Goal: Task Accomplishment & Management: Use online tool/utility

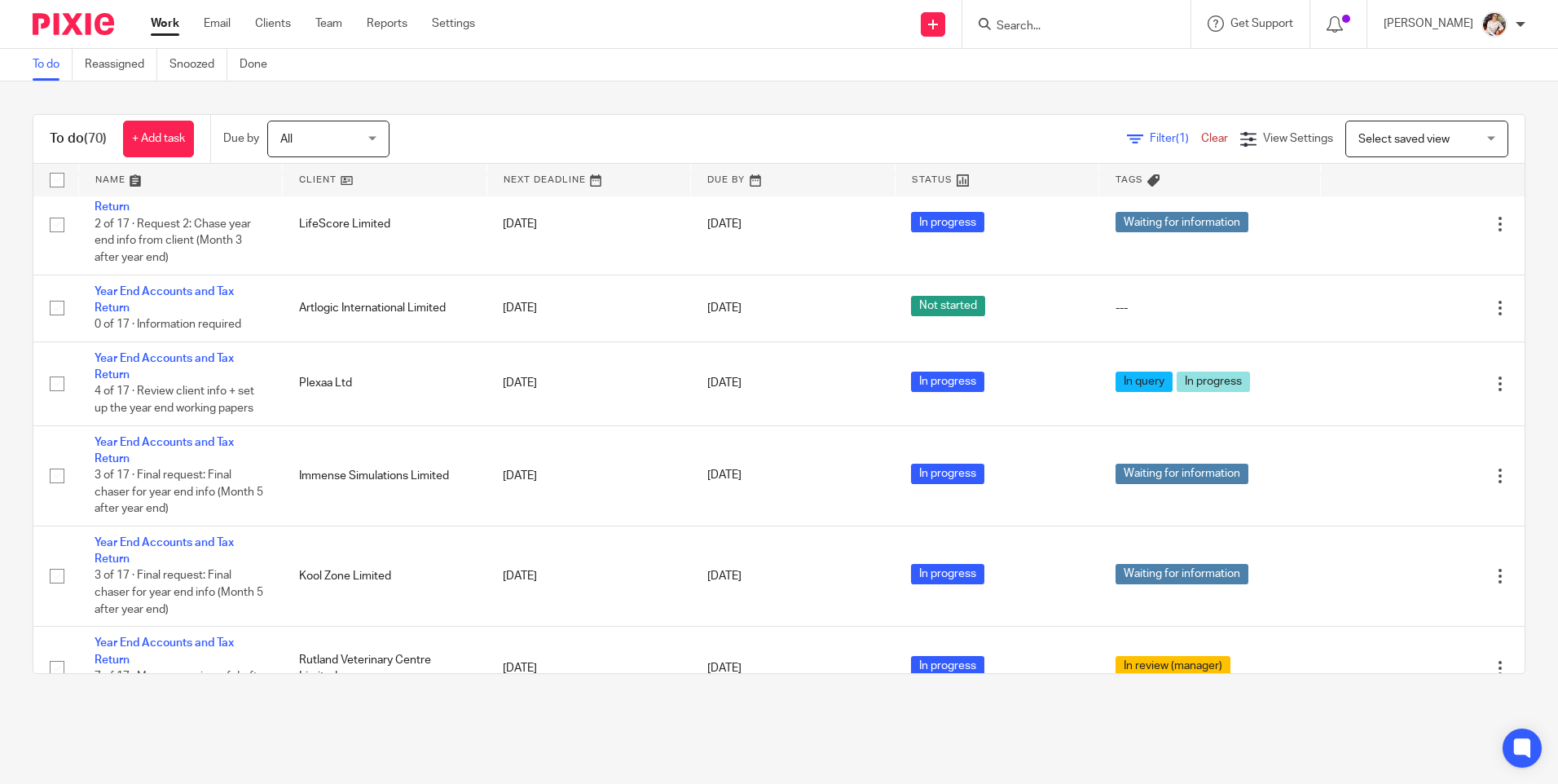
scroll to position [897, 0]
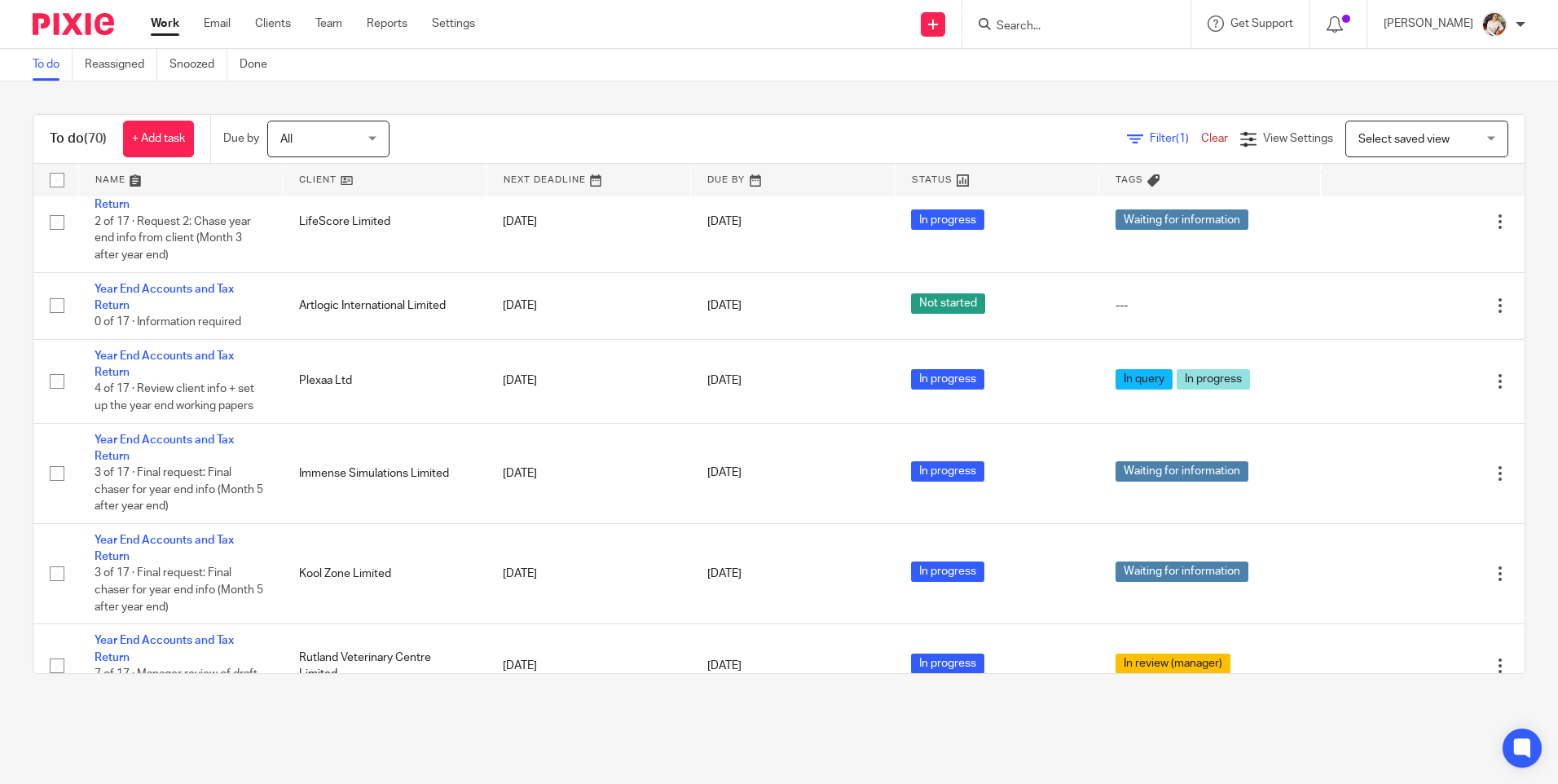
click at [1054, 33] on input "Search" at bounding box center [1068, 26] width 147 height 14
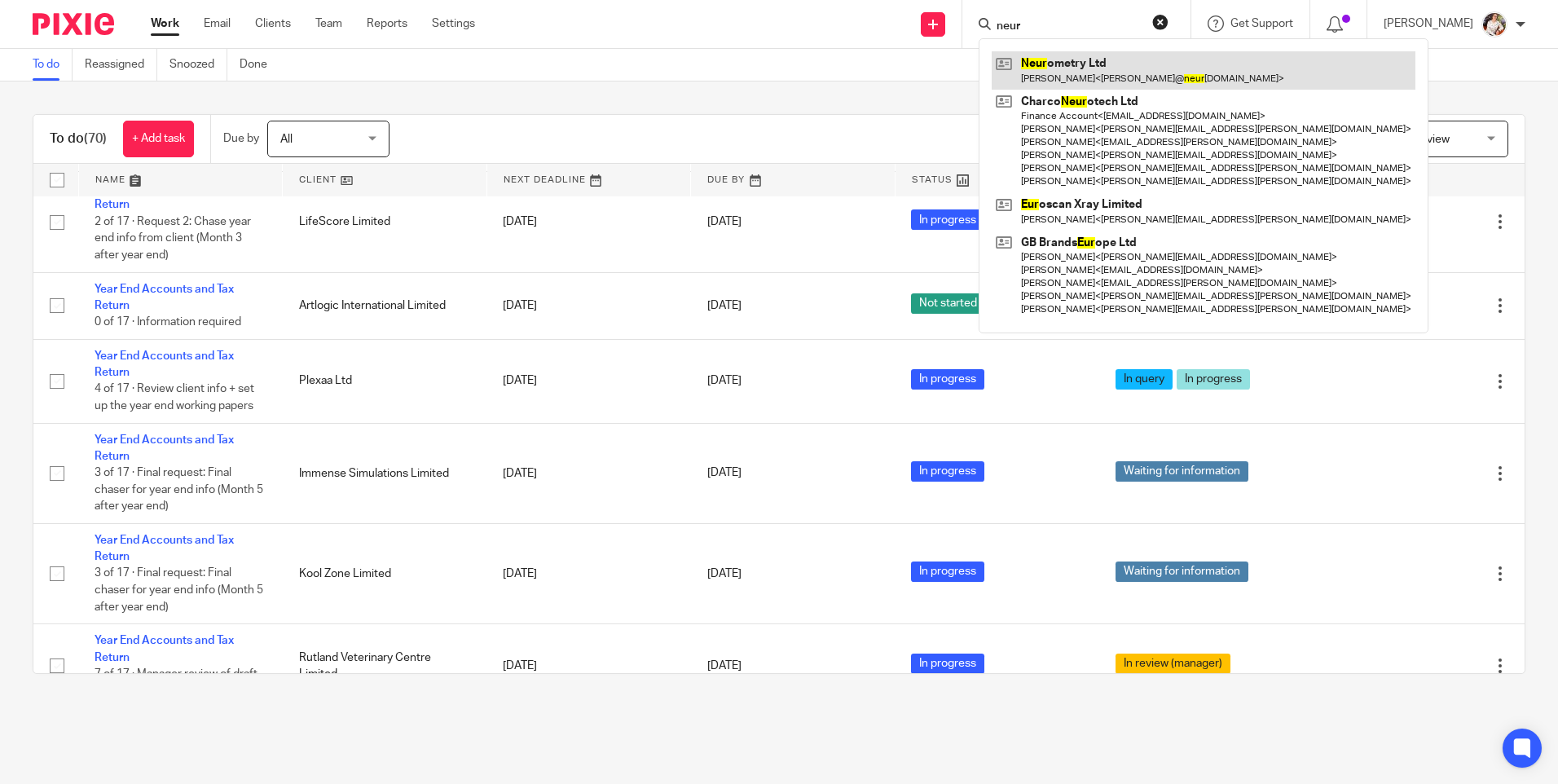
type input "neur"
click at [1088, 76] on link at bounding box center [1204, 70] width 424 height 37
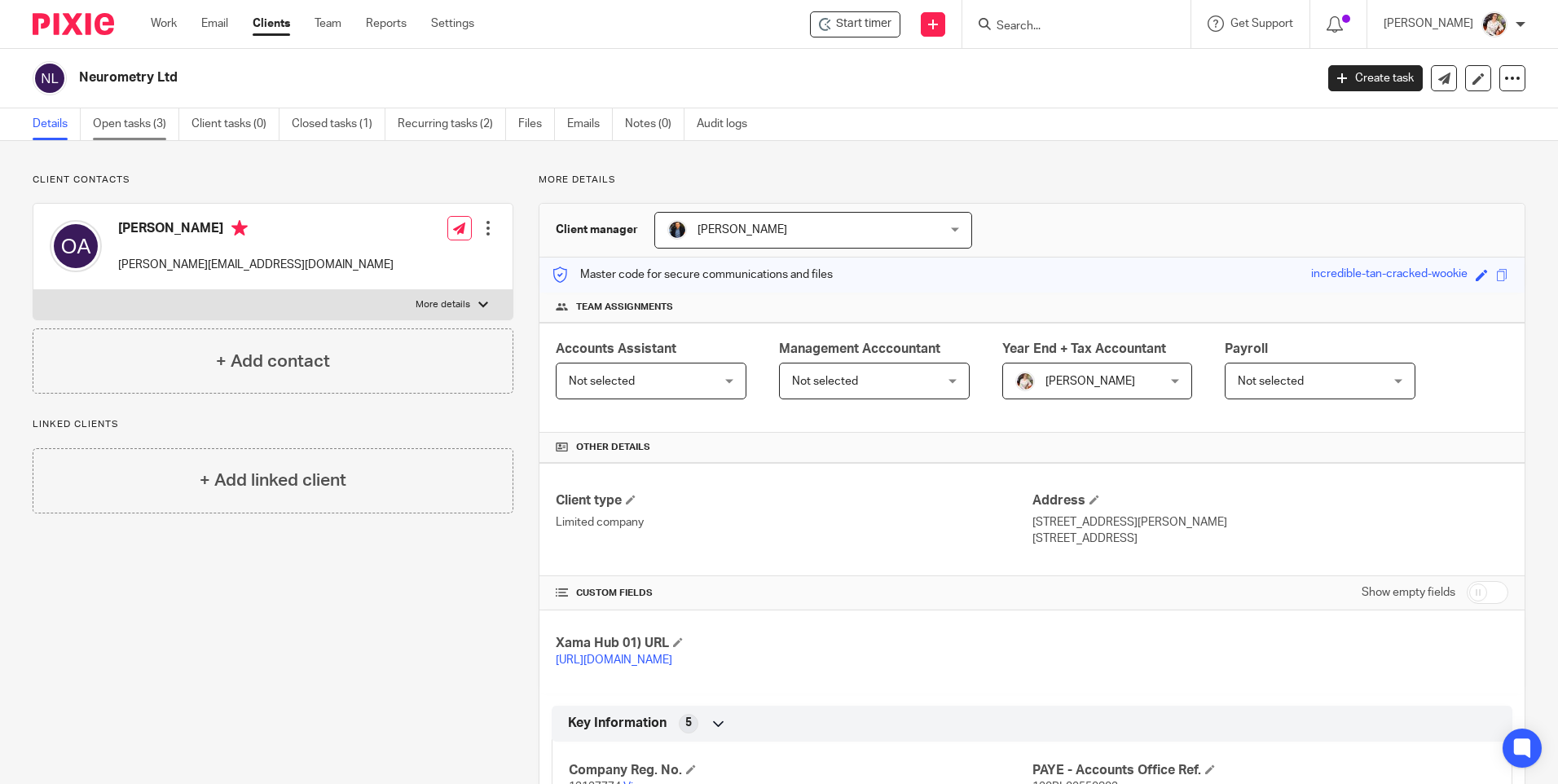
click at [119, 133] on link "Open tasks (3)" at bounding box center [136, 124] width 86 height 31
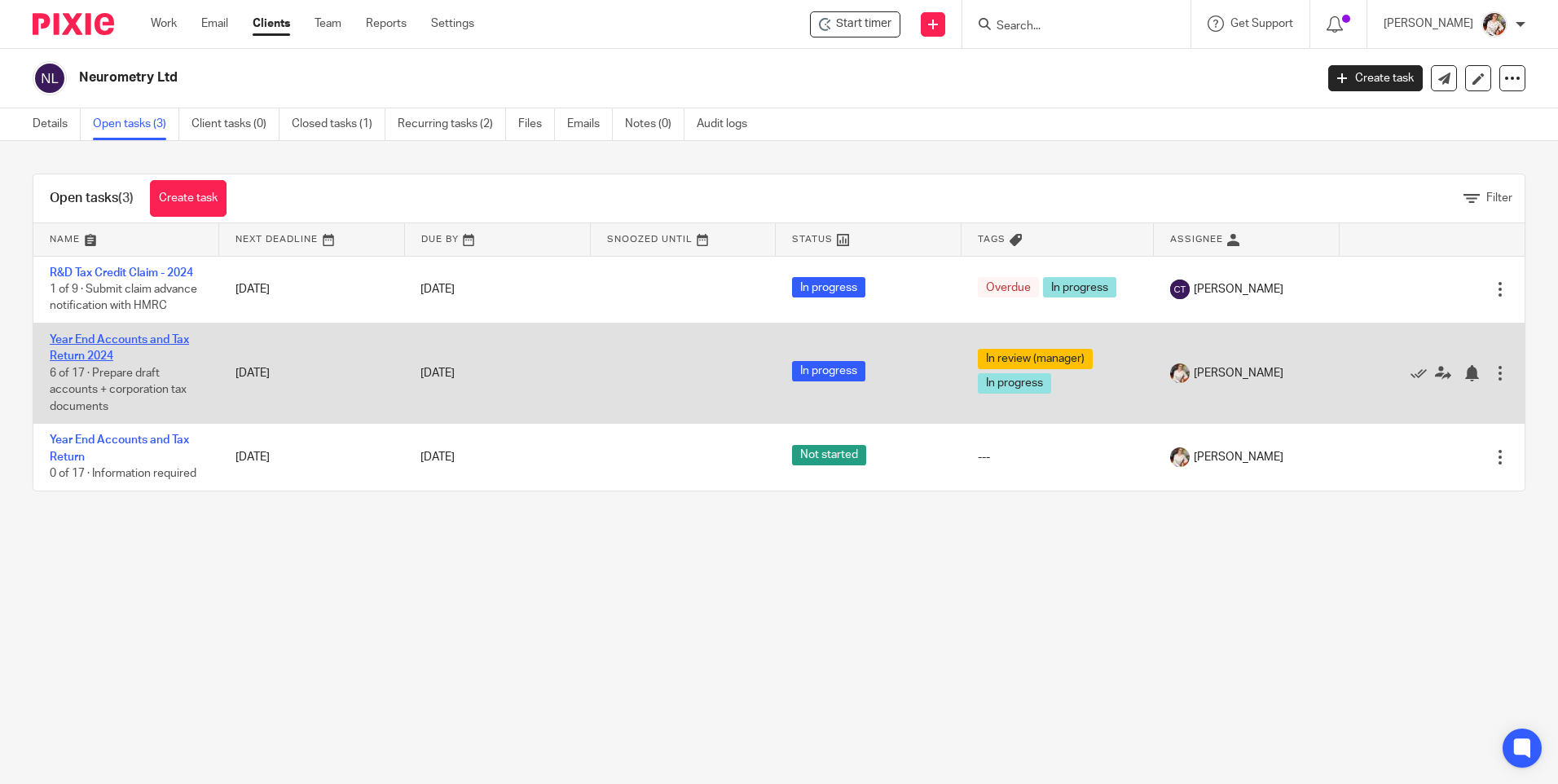
click at [101, 352] on link "Year End Accounts and Tax Return 2024" at bounding box center [120, 348] width 139 height 28
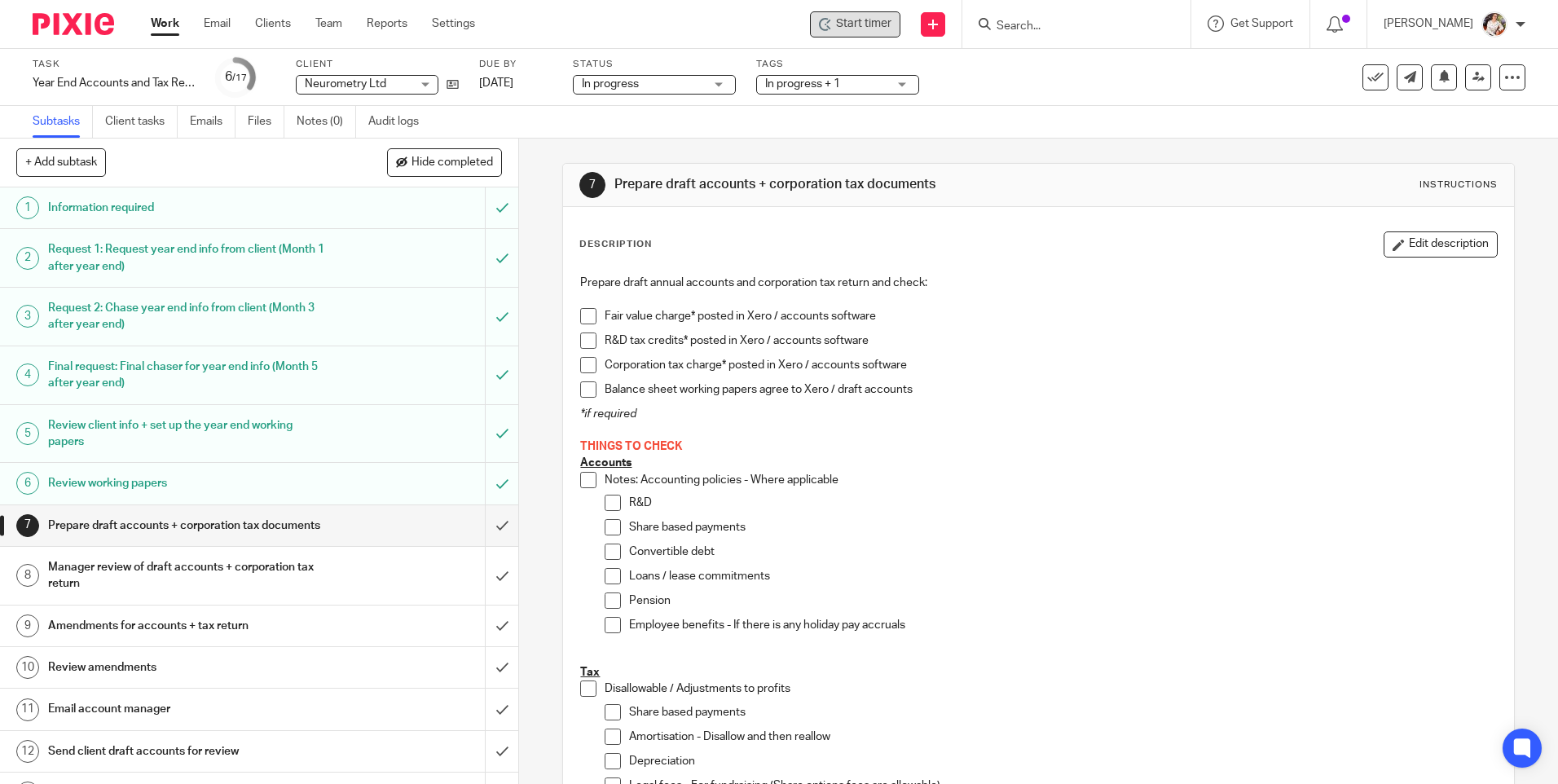
click at [849, 31] on span "Start timer" at bounding box center [863, 24] width 55 height 17
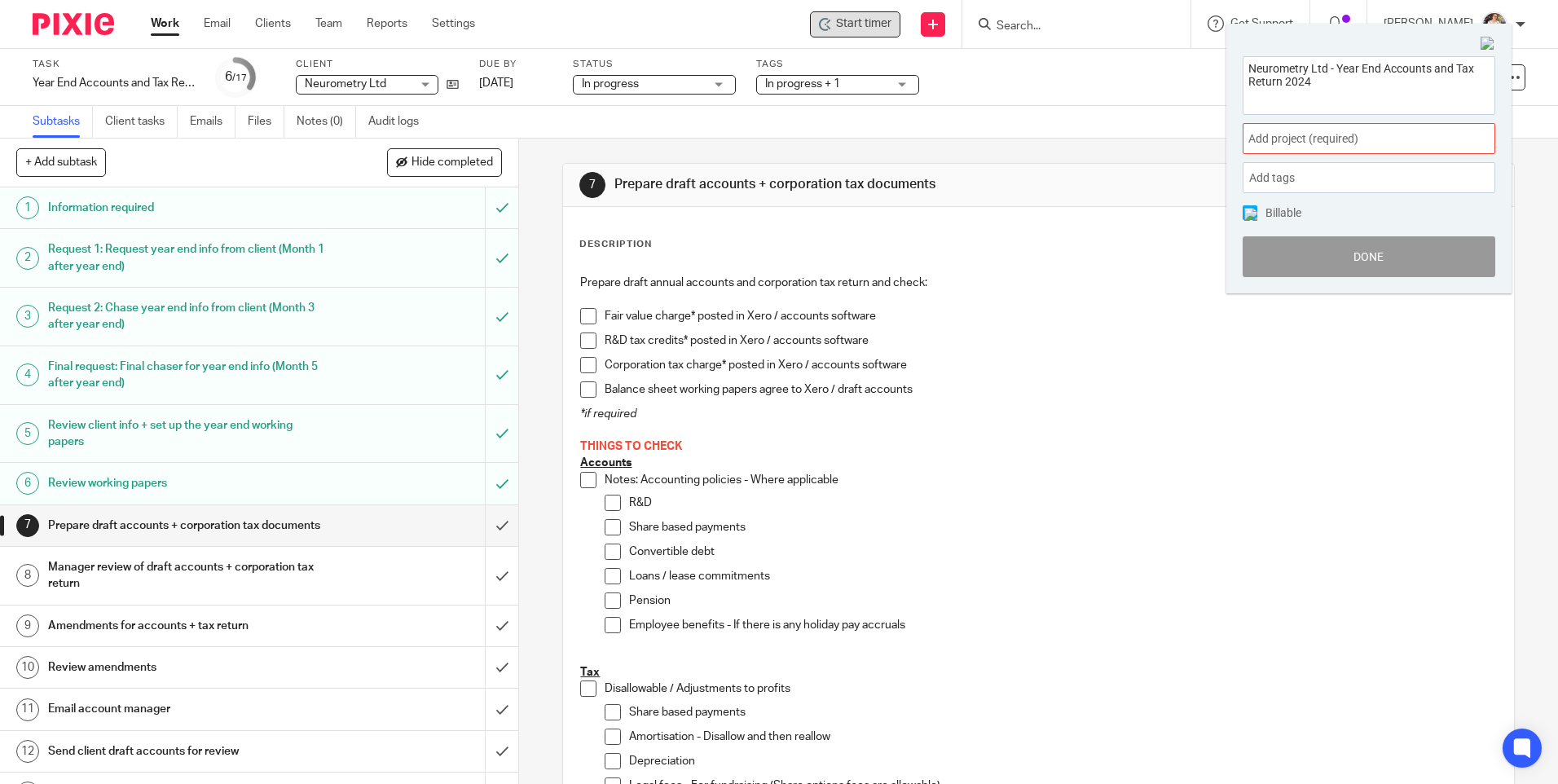
click at [1448, 149] on div "Add project (required) :" at bounding box center [1369, 138] width 253 height 31
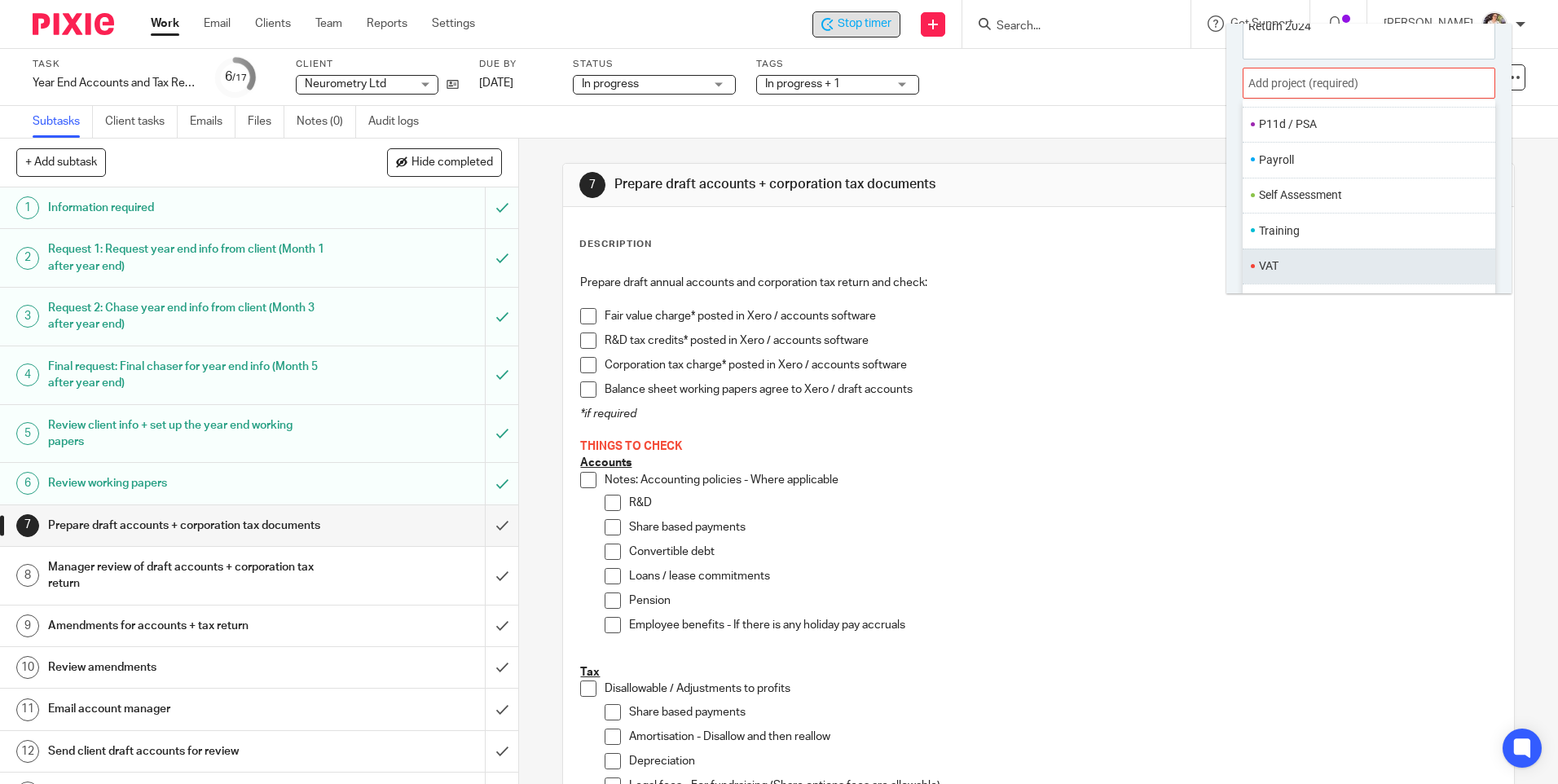
scroll to position [81, 0]
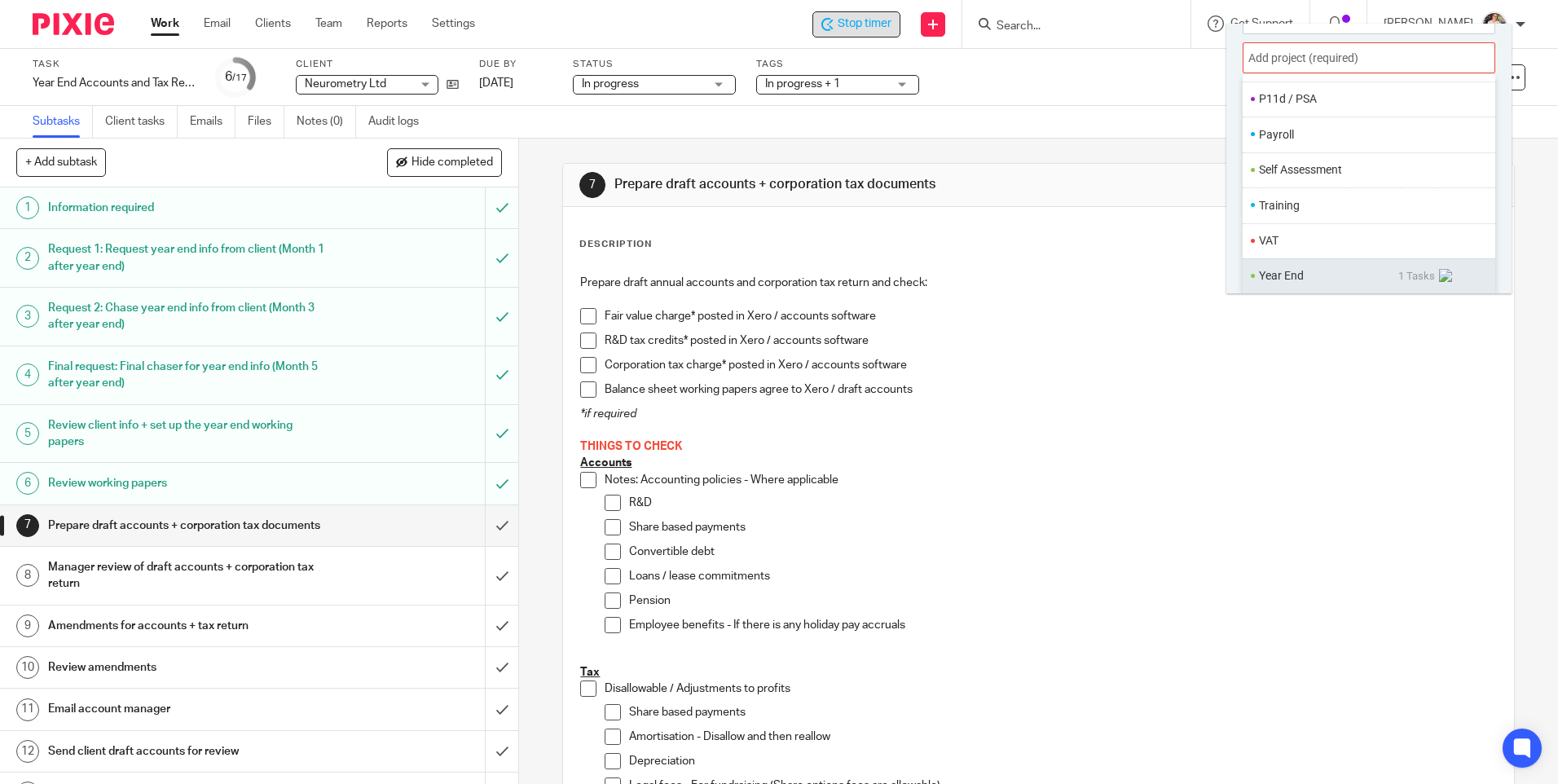
click at [1260, 272] on li "Year End" at bounding box center [1328, 275] width 139 height 17
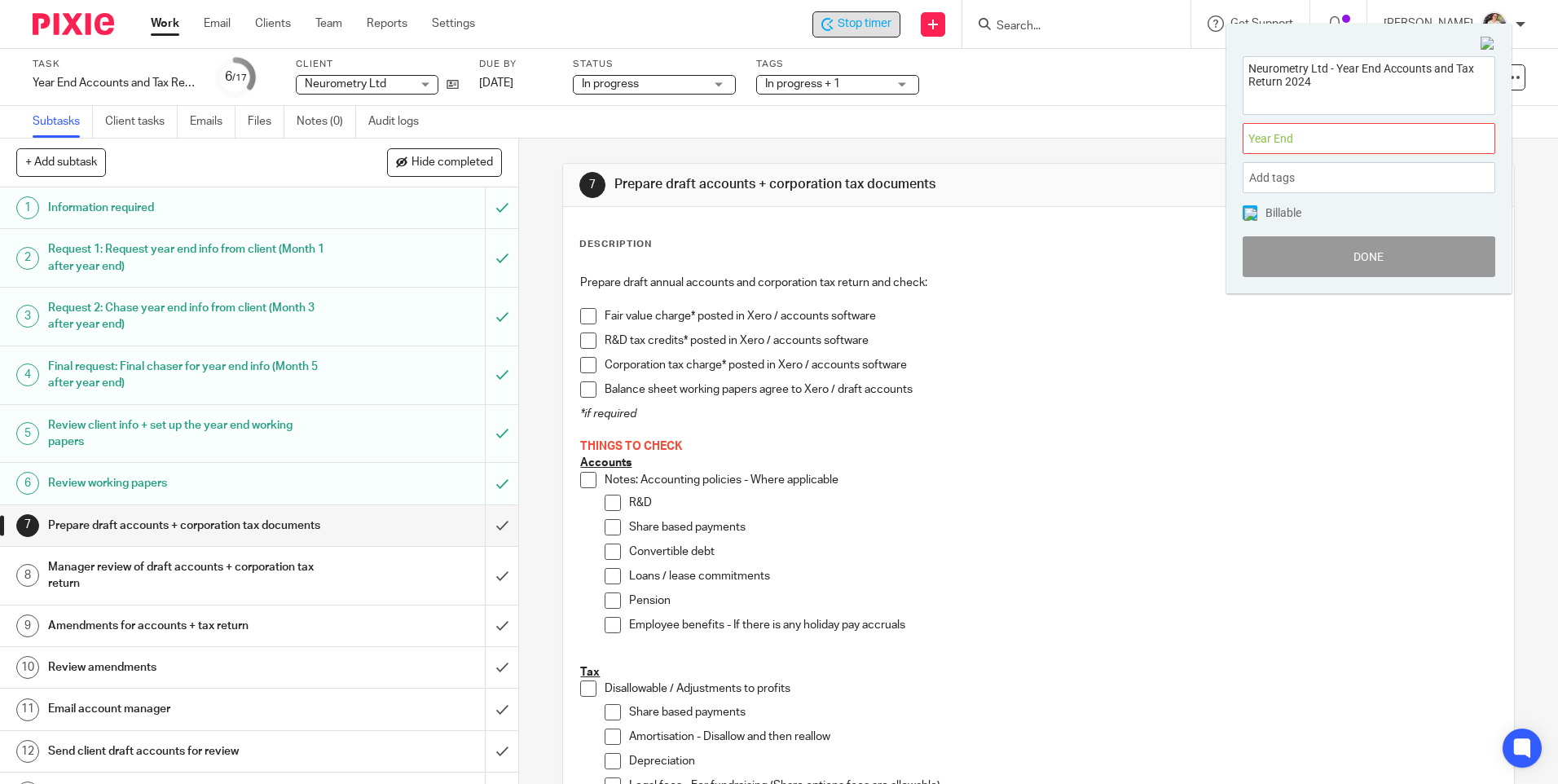
scroll to position [0, 0]
click at [1305, 268] on button "Done" at bounding box center [1369, 257] width 253 height 41
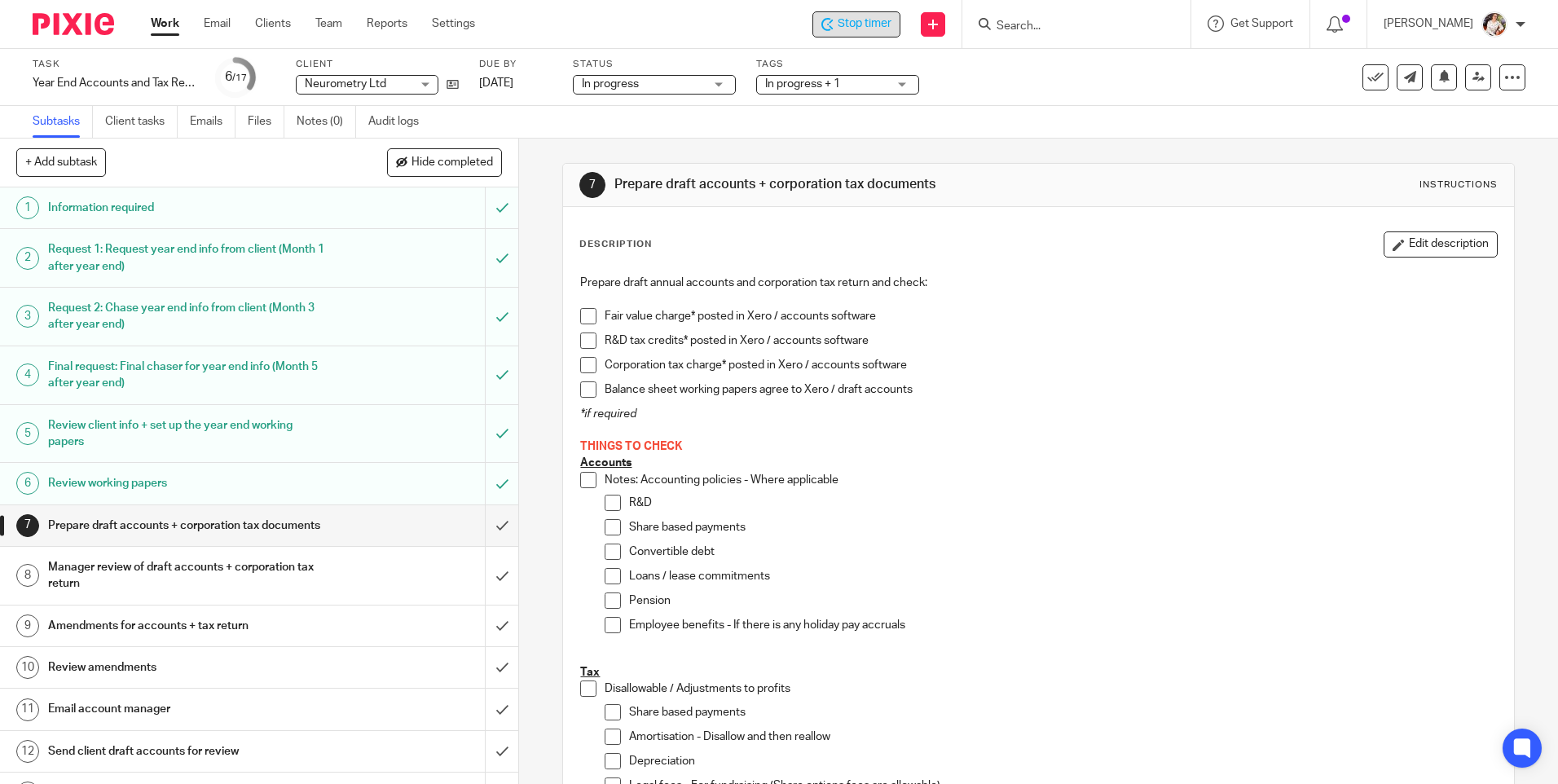
click at [857, 25] on span "Stop timer" at bounding box center [864, 24] width 53 height 17
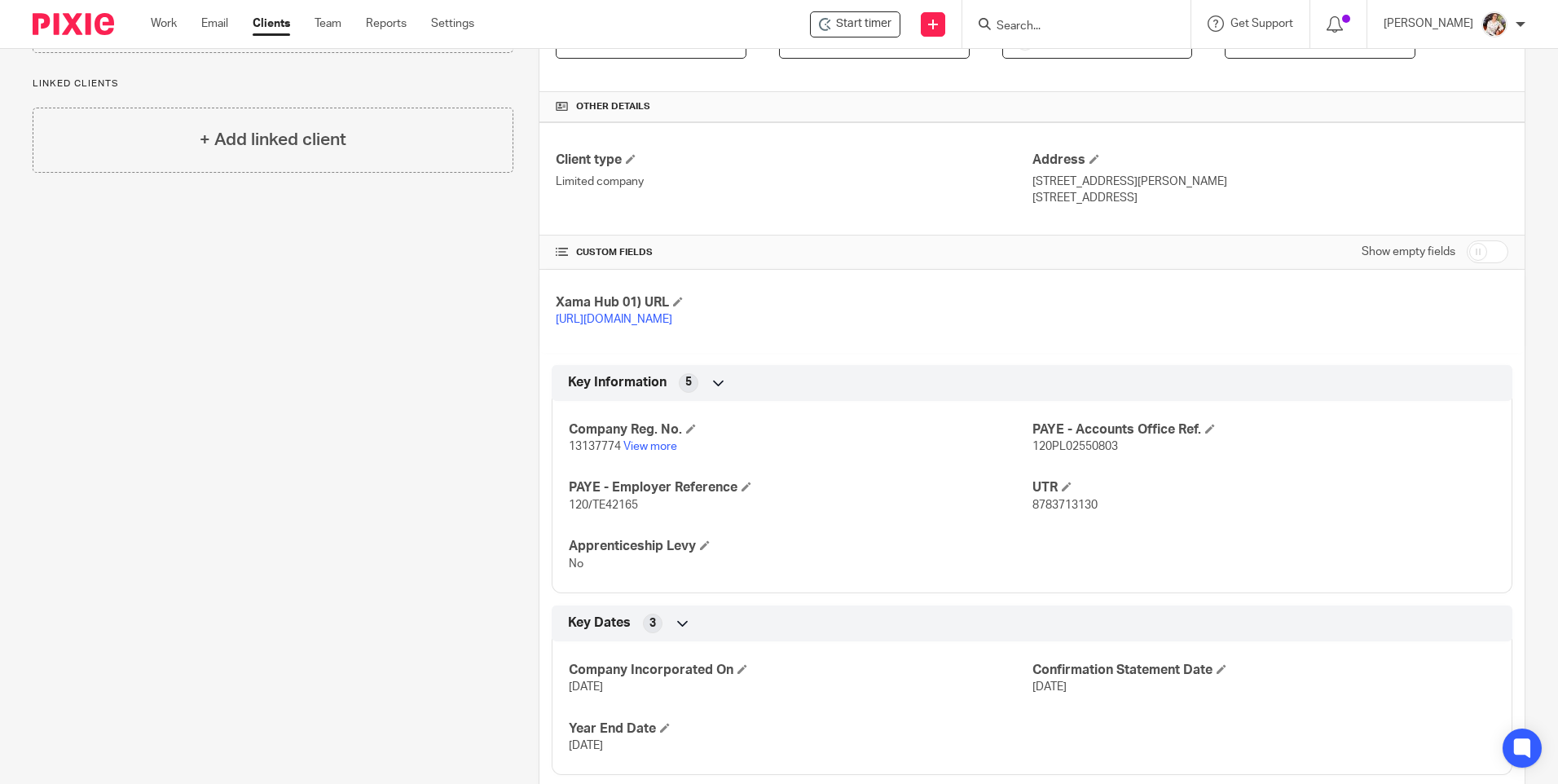
scroll to position [81, 0]
